Goal: Communication & Community: Ask a question

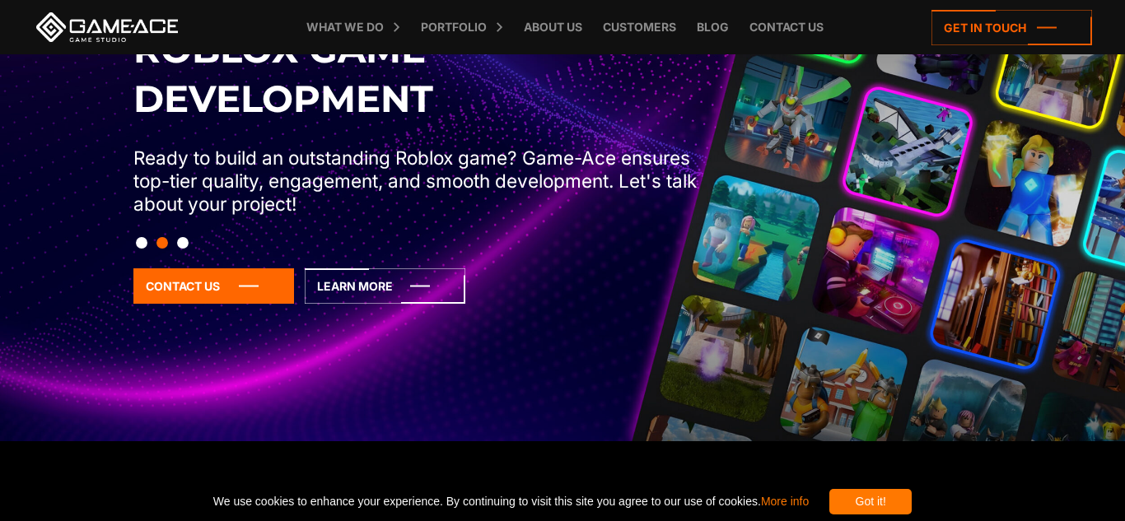
scroll to position [133, 0]
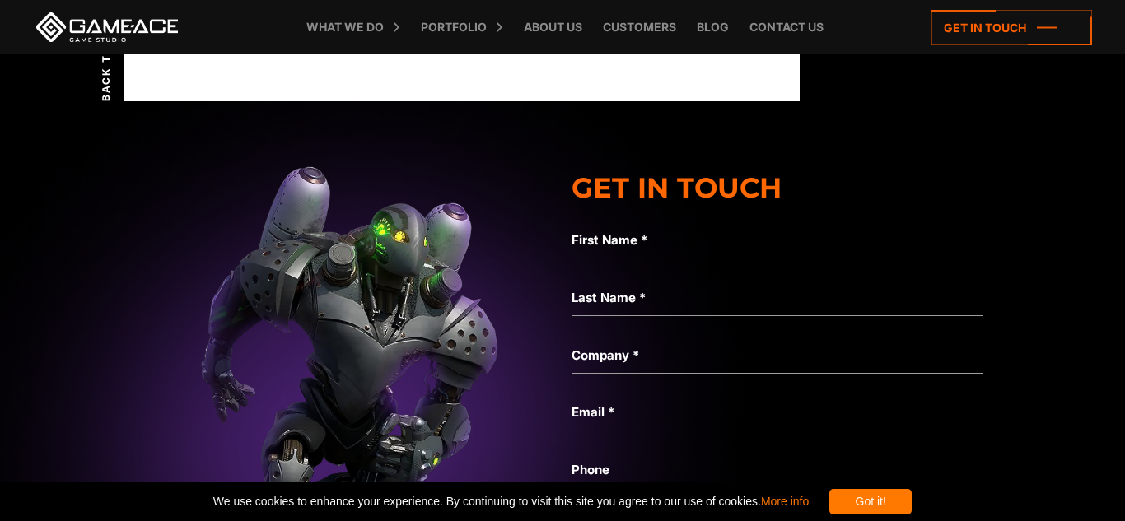
scroll to position [13410, 0]
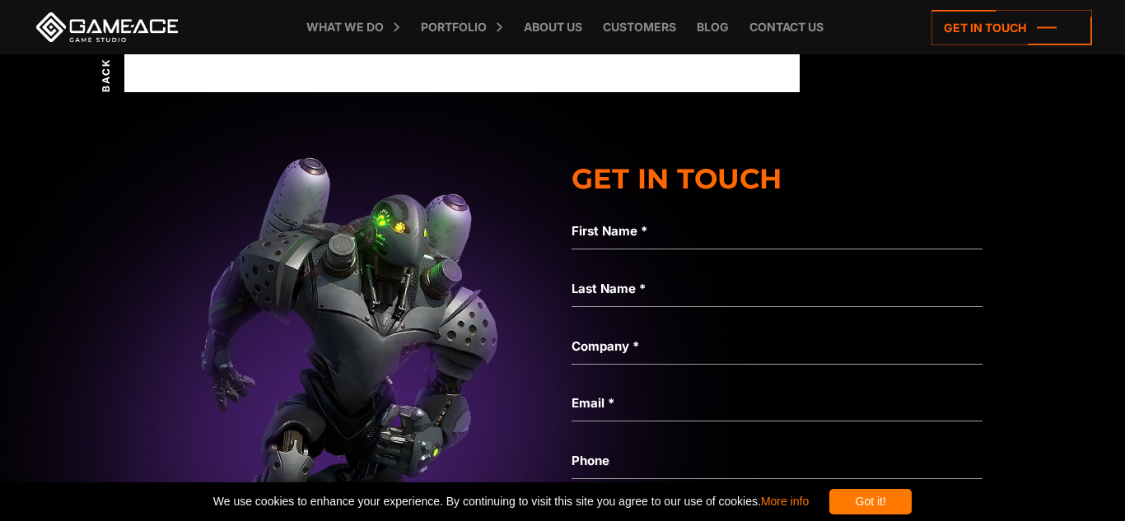
click at [658, 264] on div "Not a valid name" at bounding box center [777, 255] width 410 height 28
click at [650, 241] on label "First Name *" at bounding box center [777, 232] width 410 height 20
click at [650, 250] on input "First Name *" at bounding box center [777, 231] width 410 height 38
type input "**********"
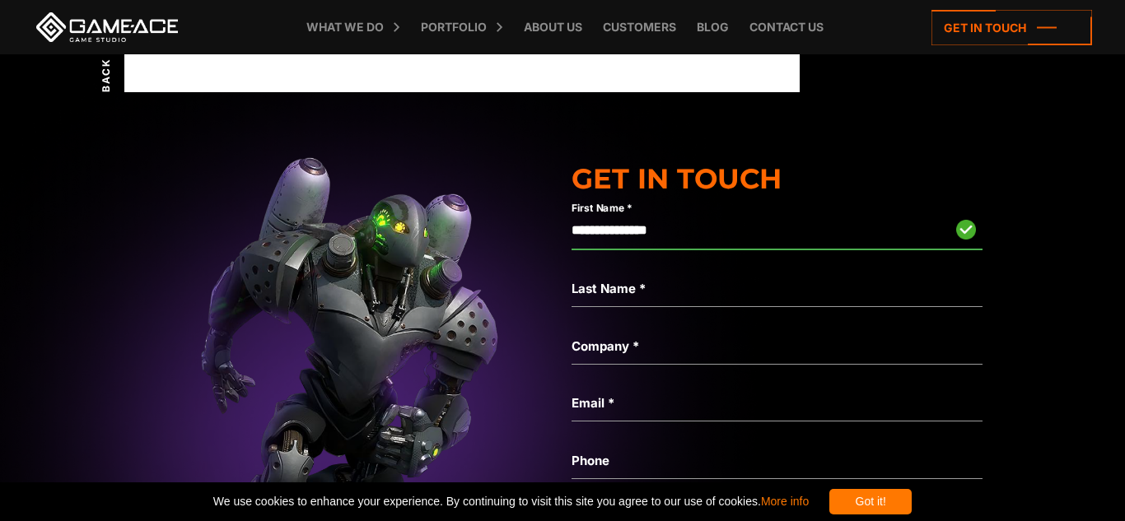
click at [711, 299] on label "Last Name *" at bounding box center [777, 289] width 410 height 20
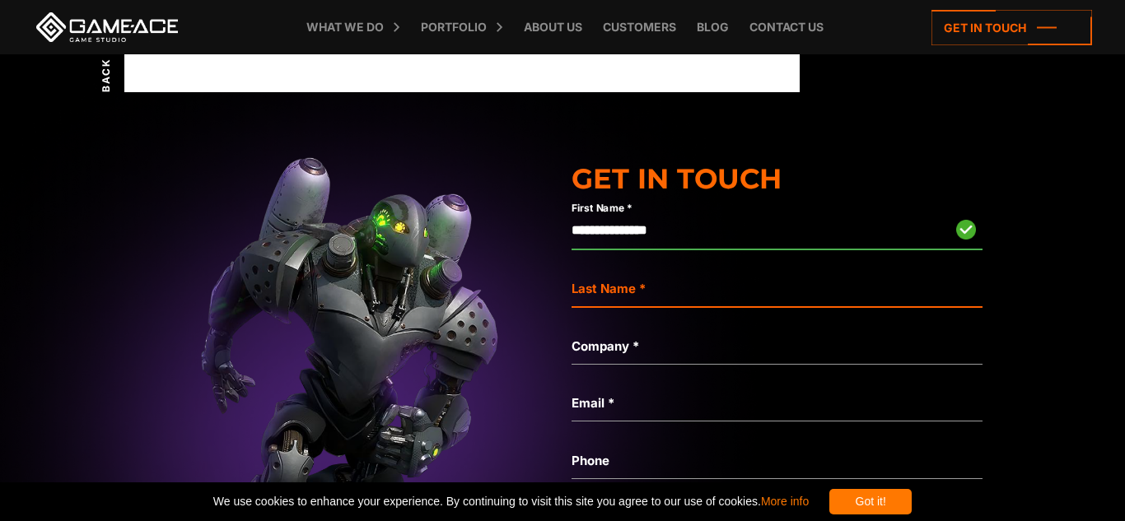
click at [711, 307] on input "Last Name *" at bounding box center [777, 288] width 410 height 38
type input "*******"
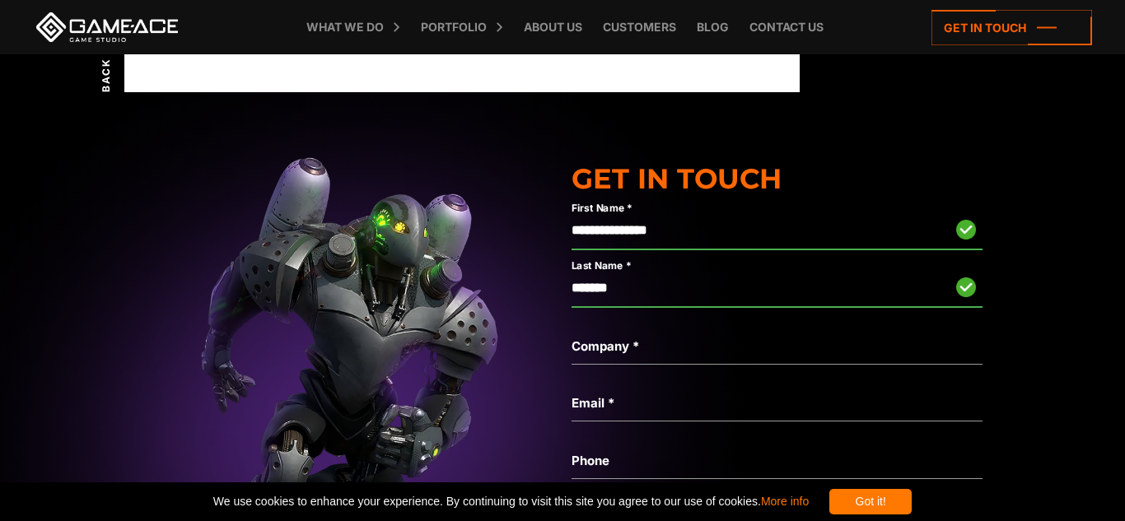
click at [670, 357] on label "Company *" at bounding box center [777, 347] width 410 height 20
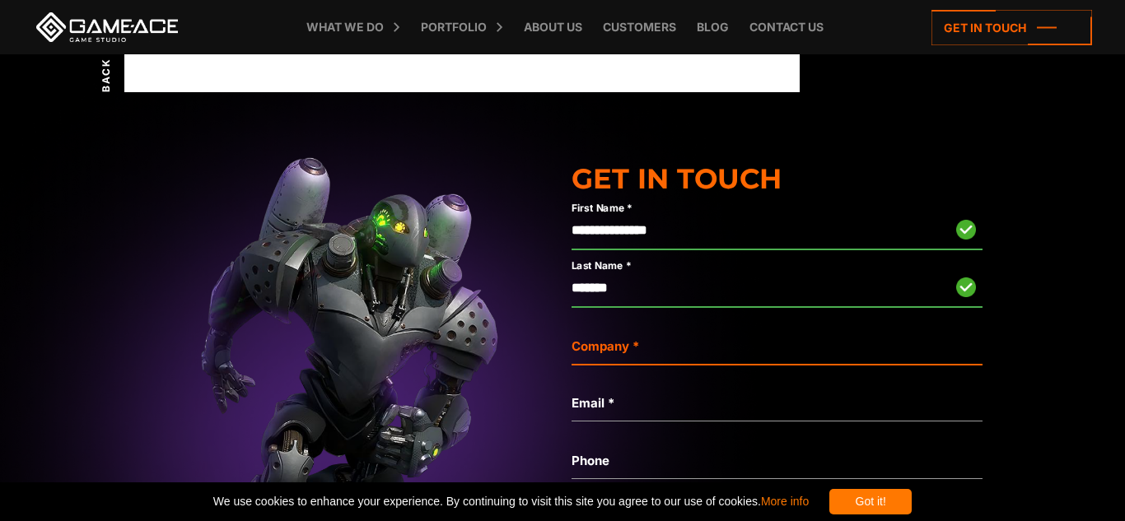
click at [670, 365] on input "Company *" at bounding box center [777, 346] width 410 height 38
type input "*"
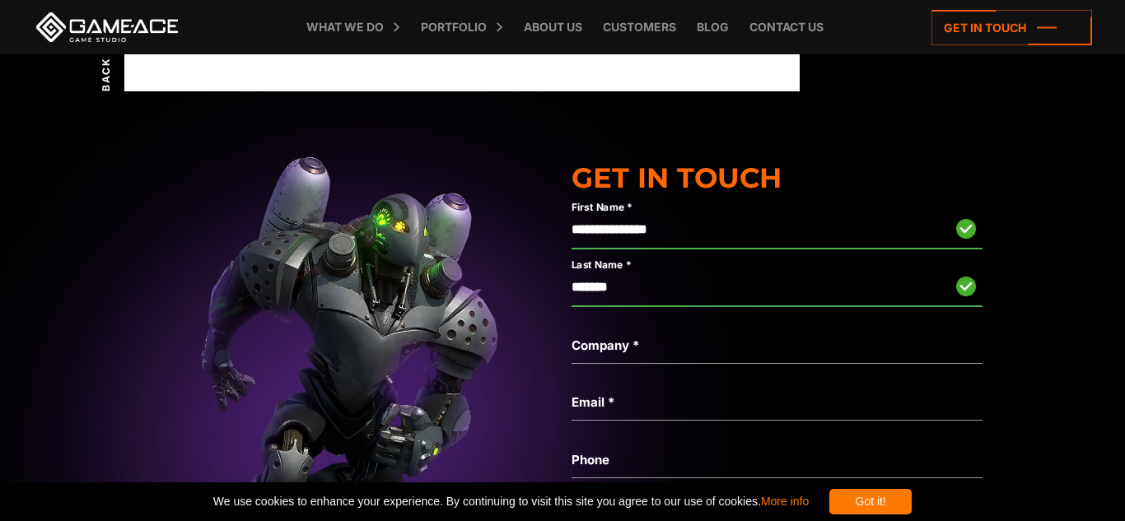
scroll to position [13412, 0]
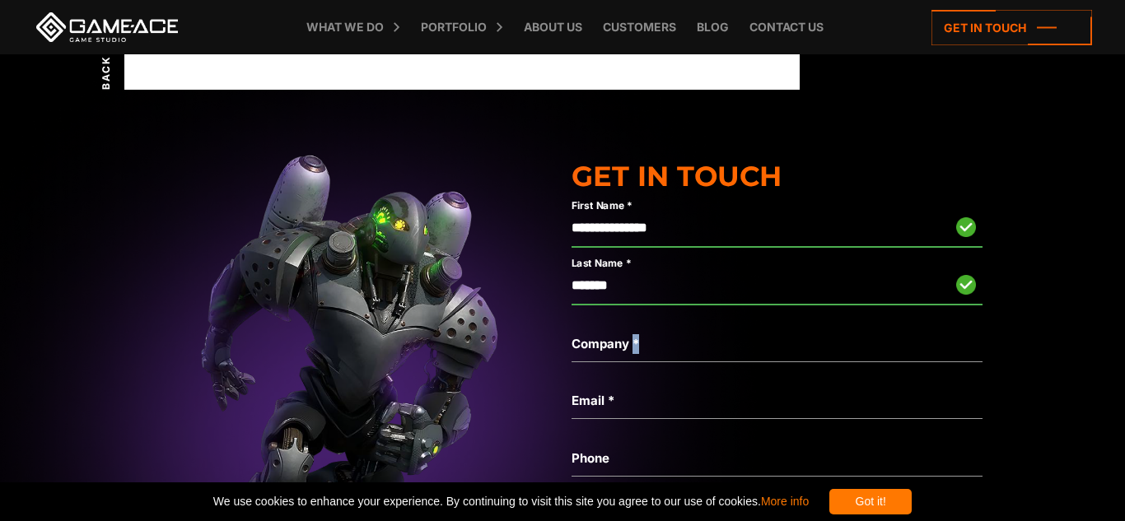
drag, startPoint x: 637, startPoint y: 362, endPoint x: 652, endPoint y: 362, distance: 14.8
click at [652, 354] on label "Company *" at bounding box center [777, 344] width 410 height 20
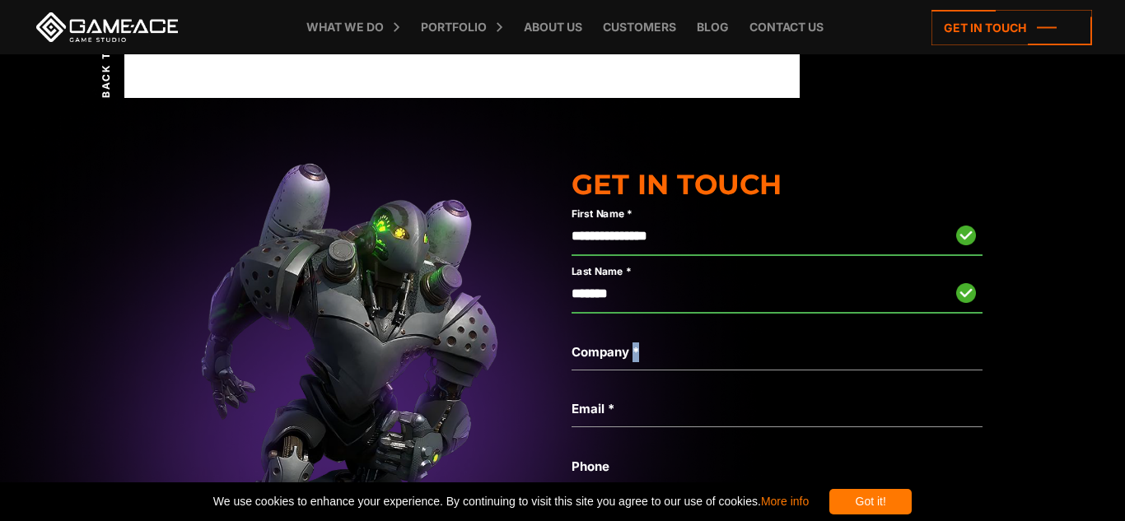
scroll to position [13600, 0]
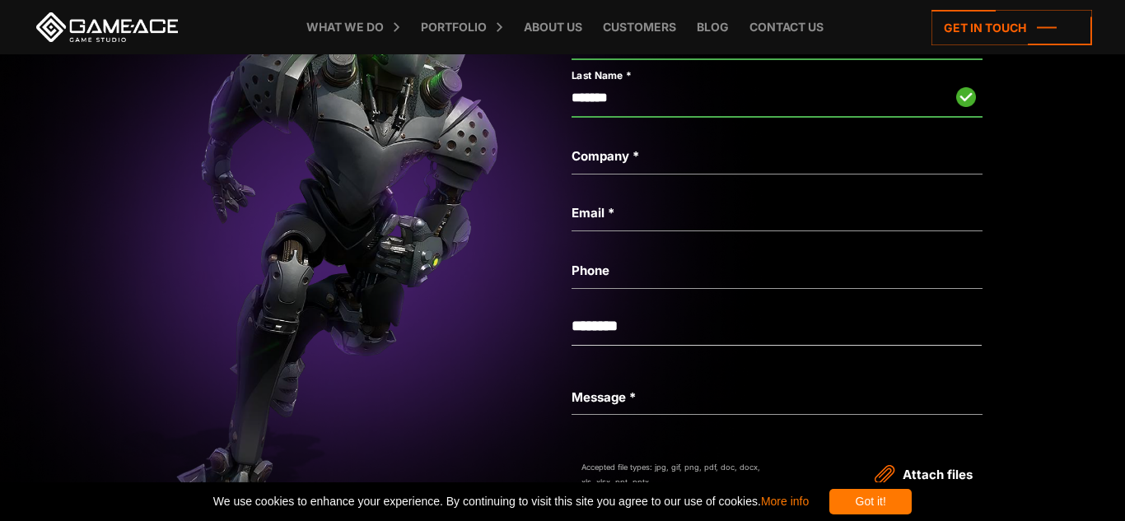
click at [626, 223] on label "Email *" at bounding box center [777, 213] width 410 height 20
click at [626, 231] on input "Email *" at bounding box center [777, 213] width 410 height 38
